Goal: Information Seeking & Learning: Learn about a topic

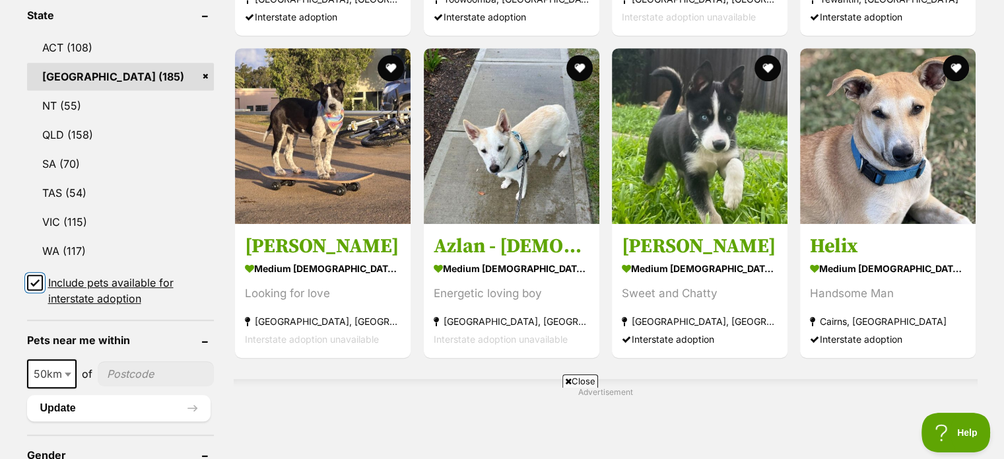
click at [32, 287] on input "Include pets available for interstate adoption" at bounding box center [35, 283] width 16 height 16
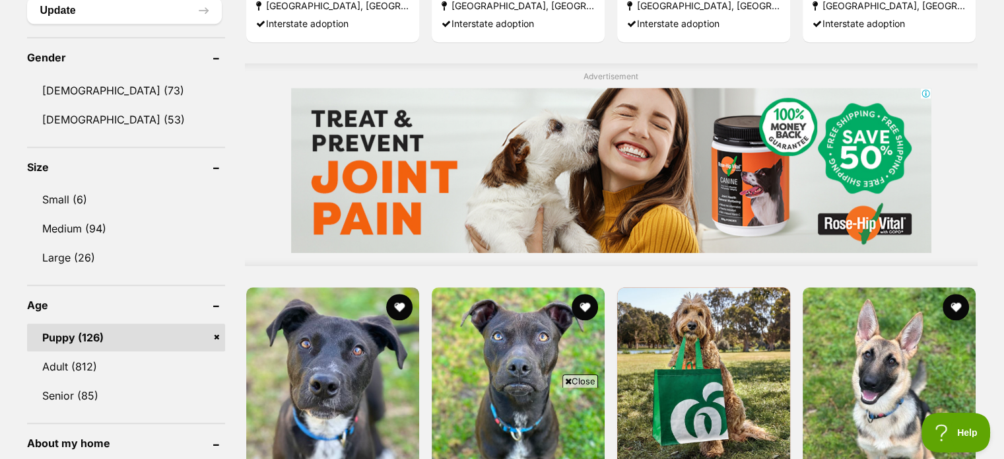
click at [63, 339] on link "Puppy (126)" at bounding box center [126, 337] width 198 height 28
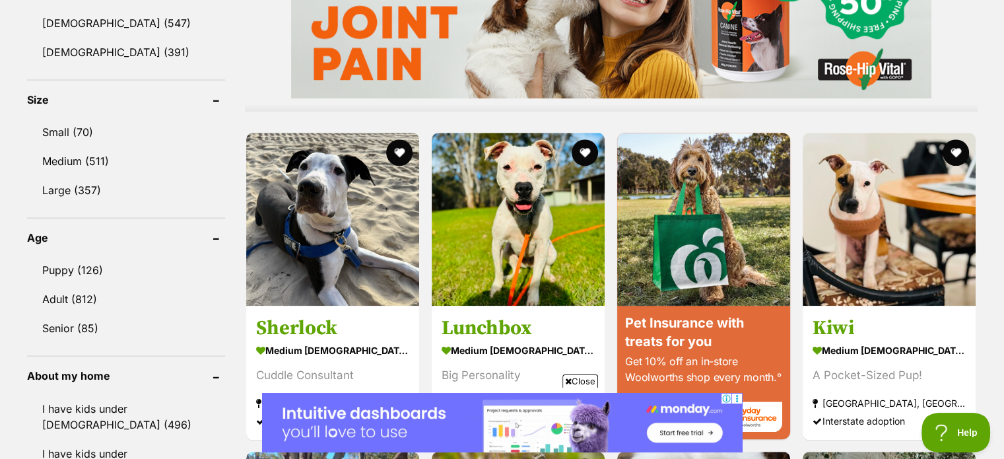
scroll to position [1177, 0]
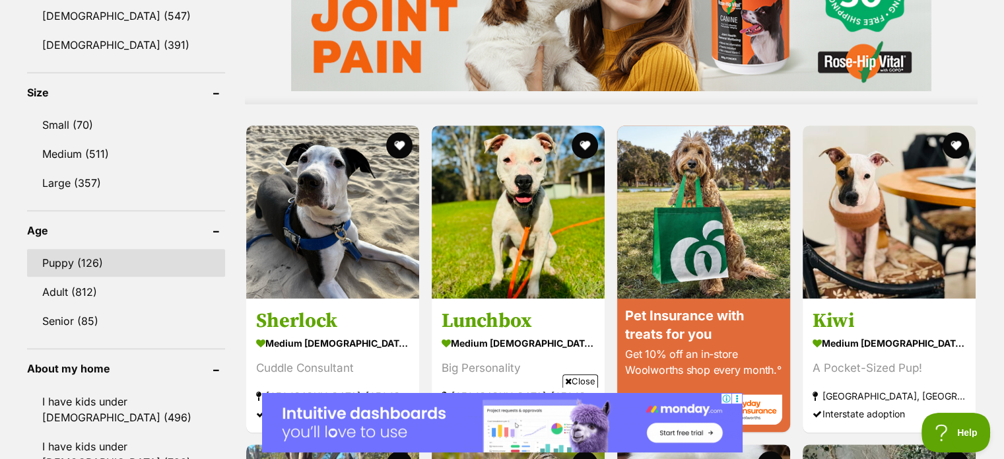
click at [71, 249] on link "Puppy (126)" at bounding box center [126, 263] width 198 height 28
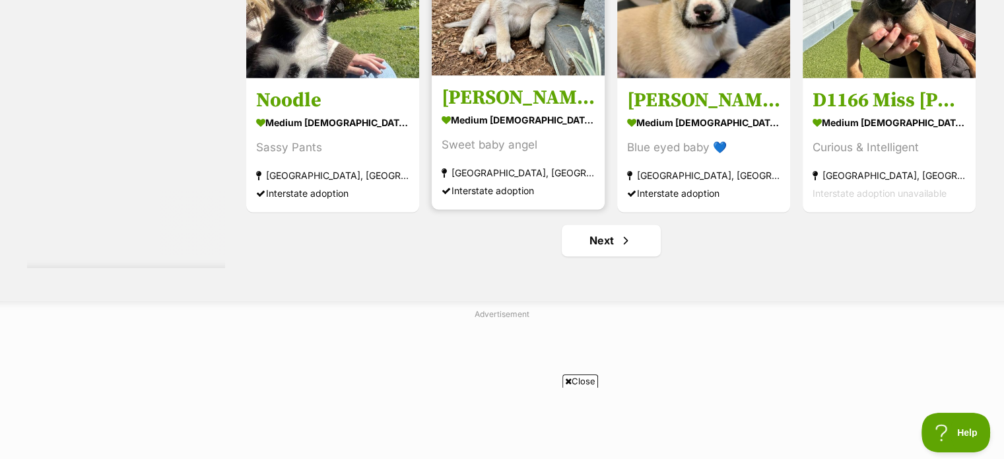
scroll to position [6995, 0]
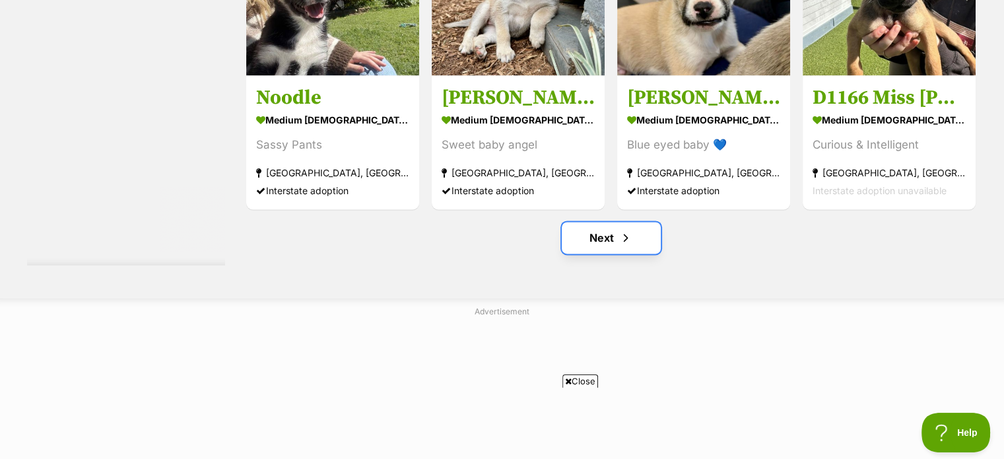
click at [596, 234] on link "Next" at bounding box center [611, 238] width 99 height 32
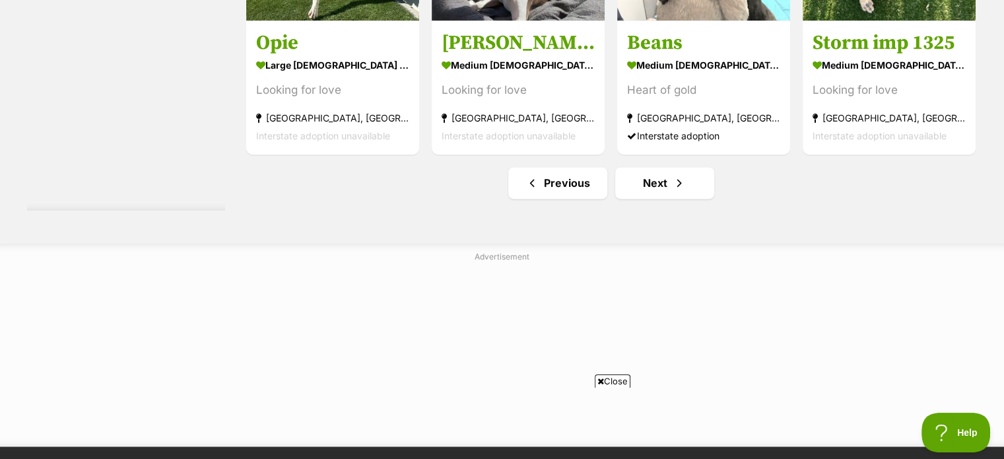
scroll to position [7054, 0]
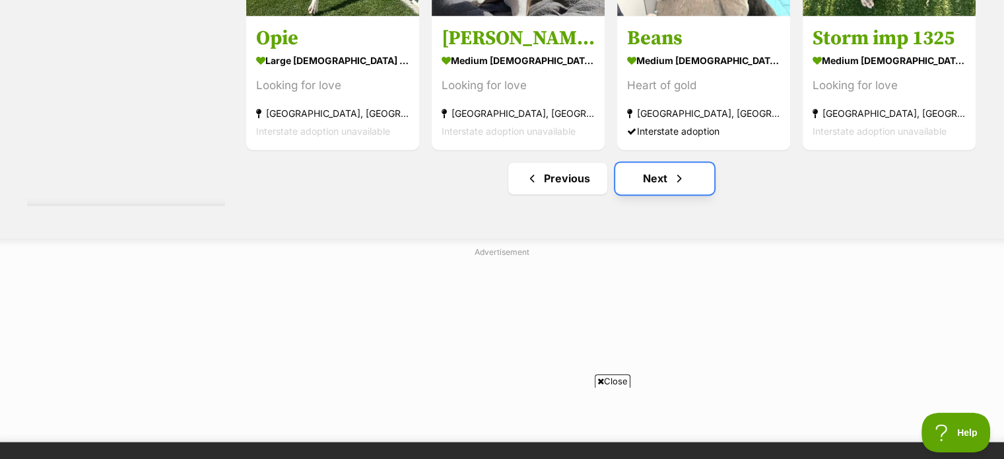
click at [661, 182] on link "Next" at bounding box center [664, 178] width 99 height 32
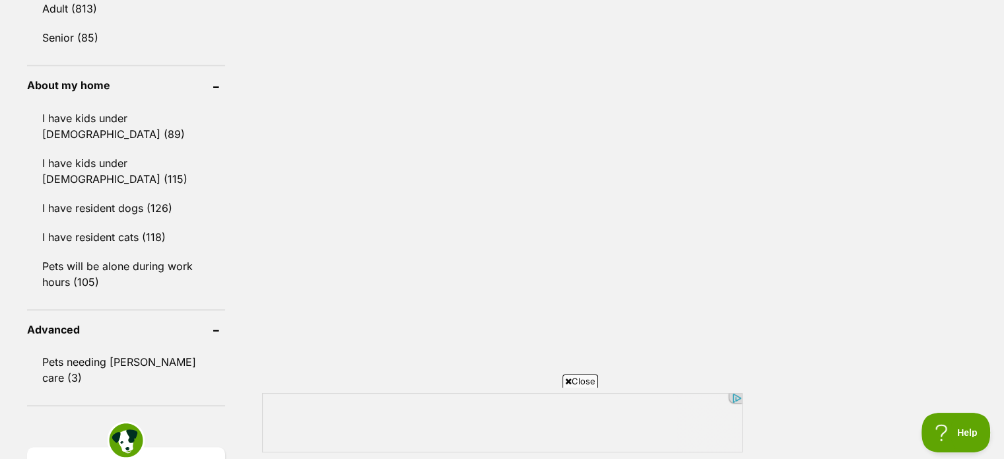
scroll to position [1375, 0]
